Goal: Task Accomplishment & Management: Complete application form

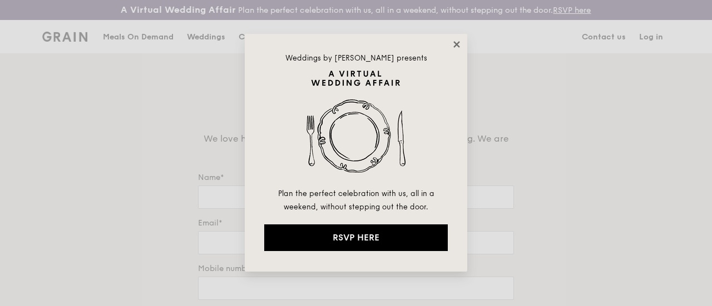
click at [452, 49] on div "Weddings by [PERSON_NAME] presents Plan the perfect celebration with us, all in…" at bounding box center [356, 153] width 222 height 238
click at [457, 44] on icon at bounding box center [456, 44] width 6 height 6
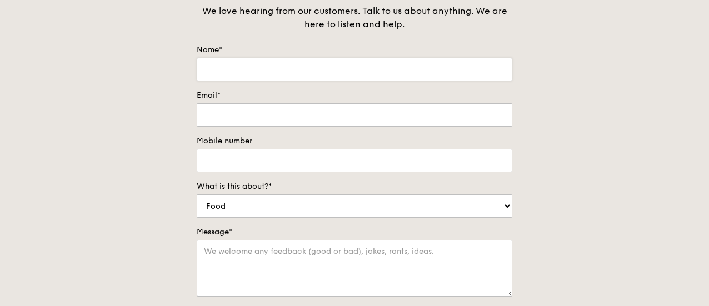
scroll to position [111, 0]
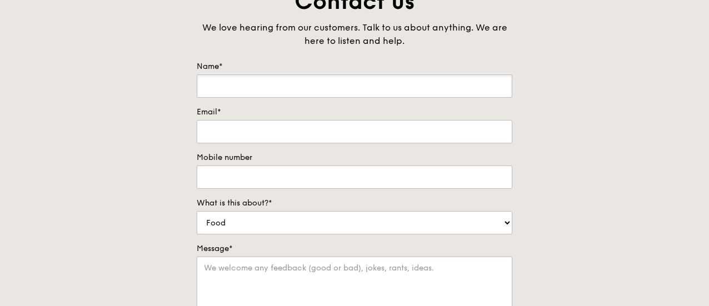
click at [250, 98] on input "Name*" at bounding box center [355, 85] width 316 height 23
type input "Rachel"
click at [226, 137] on input "Email*" at bounding box center [355, 131] width 316 height 23
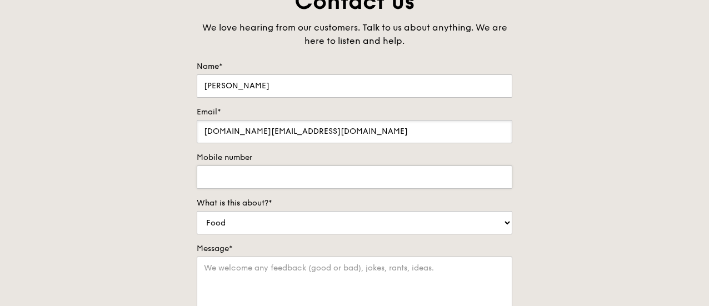
type input "rachel.ng@grabtaxi.com"
click at [265, 189] on input "Mobile number" at bounding box center [355, 177] width 316 height 23
type input "81210011"
click at [307, 221] on select "Food Service Billing/Payment Catering Others" at bounding box center [355, 222] width 316 height 23
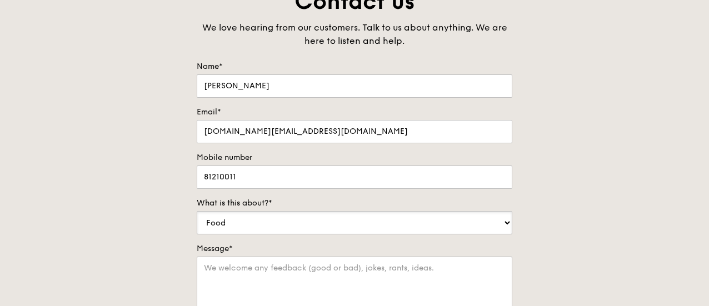
select select "Catering"
click at [197, 219] on select "Food Service Billing/Payment Catering Others" at bounding box center [355, 222] width 316 height 23
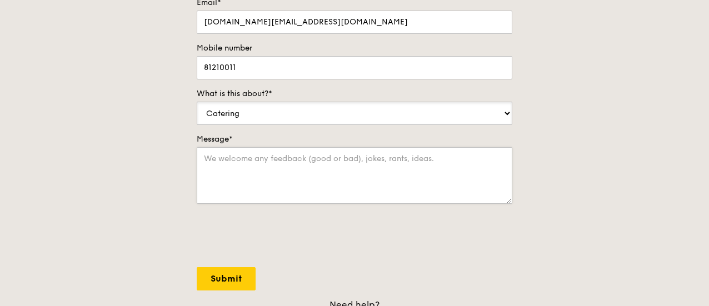
scroll to position [222, 0]
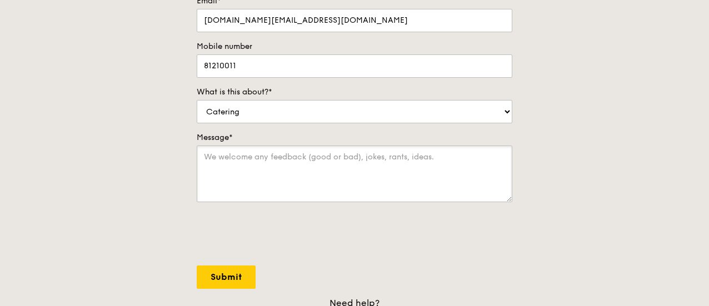
click at [369, 177] on textarea "Message*" at bounding box center [355, 174] width 316 height 57
click at [258, 165] on textarea "I would like to customise menu for Seminar Buffet" at bounding box center [355, 174] width 316 height 57
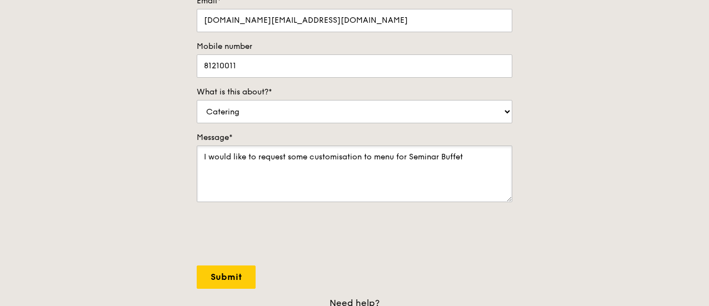
click at [487, 175] on textarea "I would like to request some customisation to menu for Seminar Buffet" at bounding box center [355, 174] width 316 height 57
type textarea "I would like to request some customisation to menu for Seminar Buffet"
click at [229, 281] on input "Submit" at bounding box center [226, 277] width 59 height 23
select select "Food"
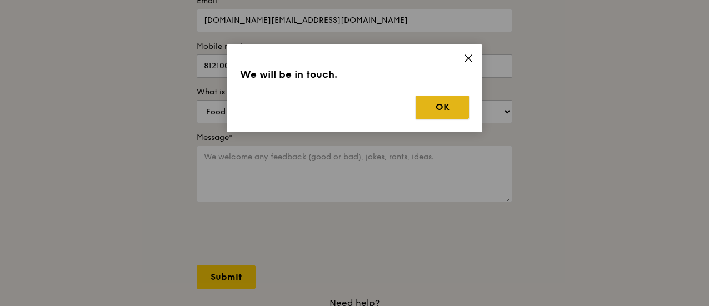
click at [458, 102] on button "OK" at bounding box center [442, 107] width 53 height 23
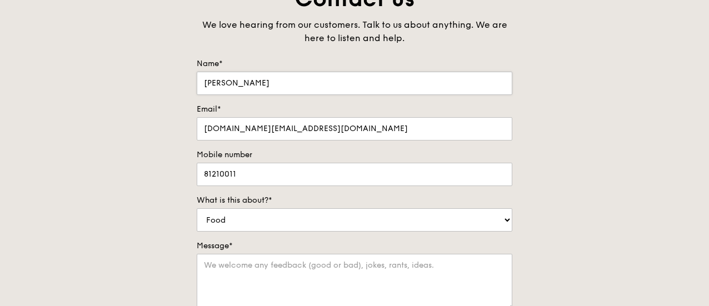
scroll to position [111, 0]
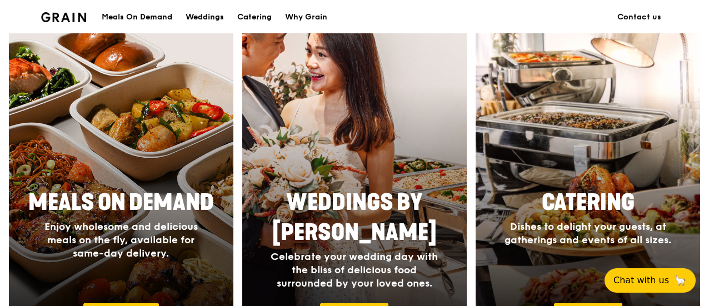
scroll to position [445, 0]
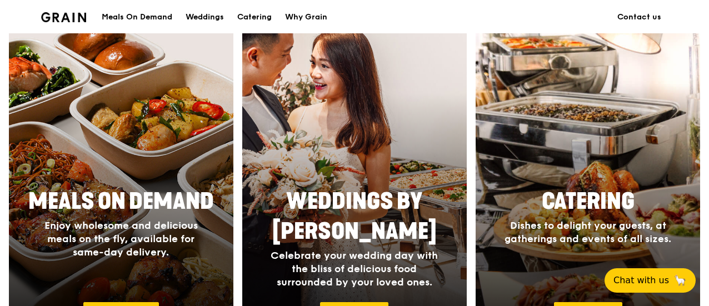
click at [522, 195] on div "Catering Dishes to delight your guests, at gatherings and events of all sizes." at bounding box center [588, 216] width 222 height 68
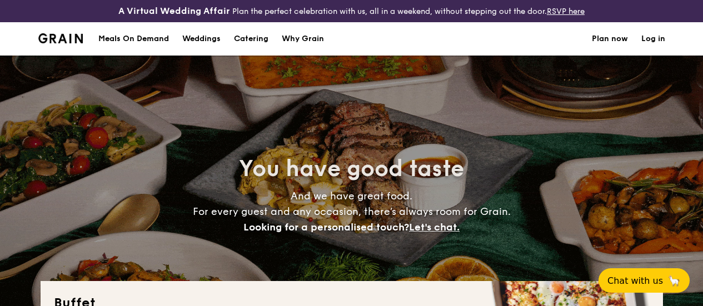
select select
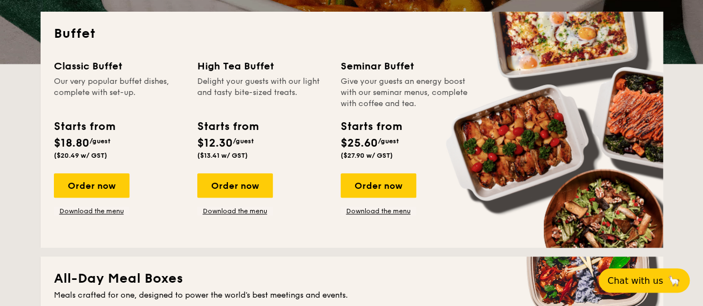
scroll to position [287, 0]
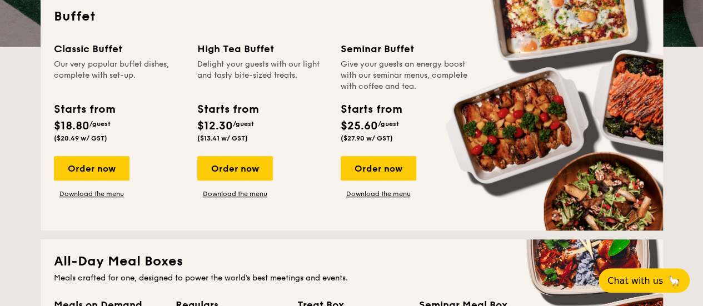
click at [94, 196] on div "Order now Download the menu" at bounding box center [92, 177] width 76 height 42
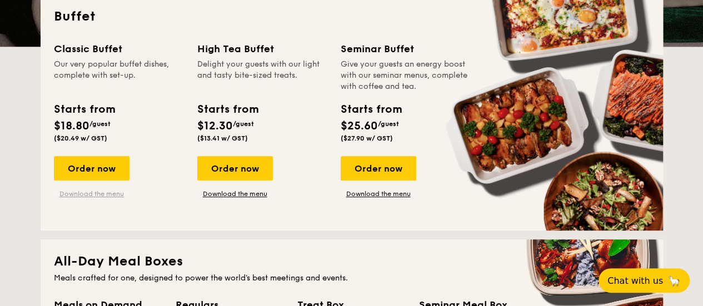
click at [95, 198] on link "Download the menu" at bounding box center [92, 194] width 76 height 9
